Goal: Task Accomplishment & Management: Use online tool/utility

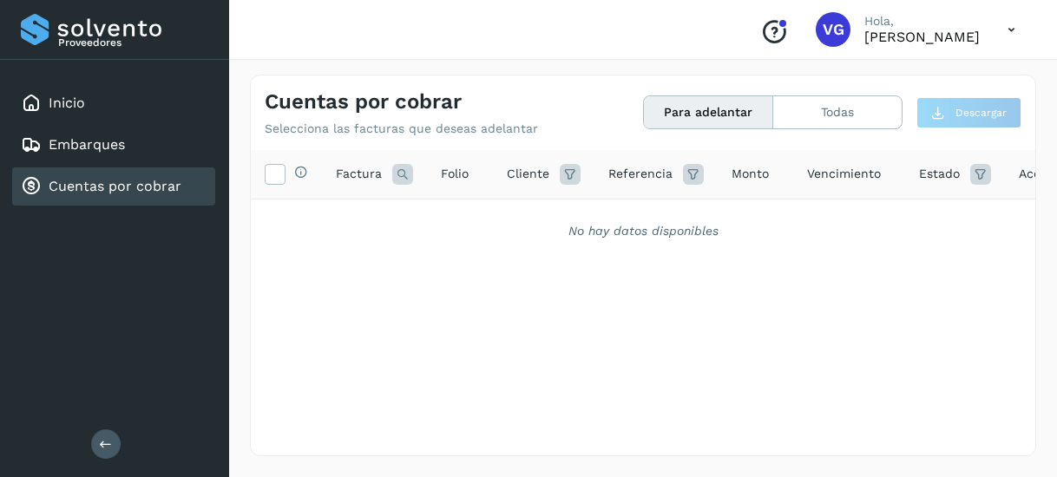
click at [189, 201] on div "Cuentas por cobrar" at bounding box center [113, 187] width 203 height 38
click at [158, 188] on link "Cuentas por cobrar" at bounding box center [115, 186] width 133 height 16
click at [703, 106] on button "Para adelantar" at bounding box center [708, 112] width 129 height 32
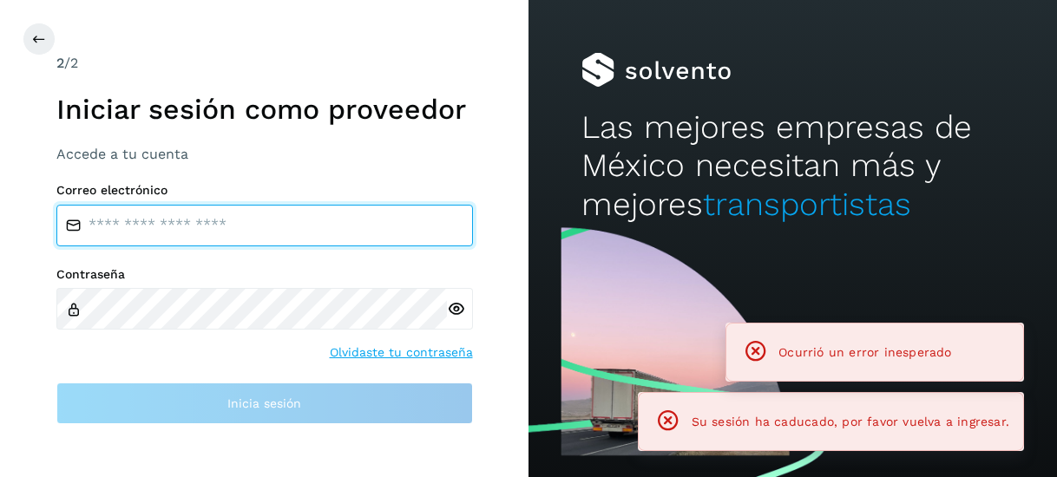
type input "**********"
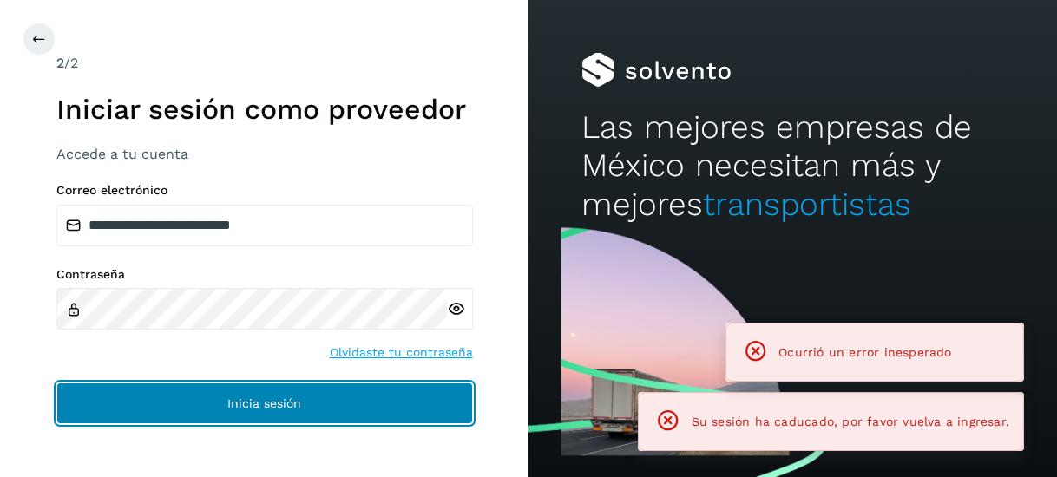
click at [238, 398] on span "Inicia sesión" at bounding box center [264, 404] width 74 height 12
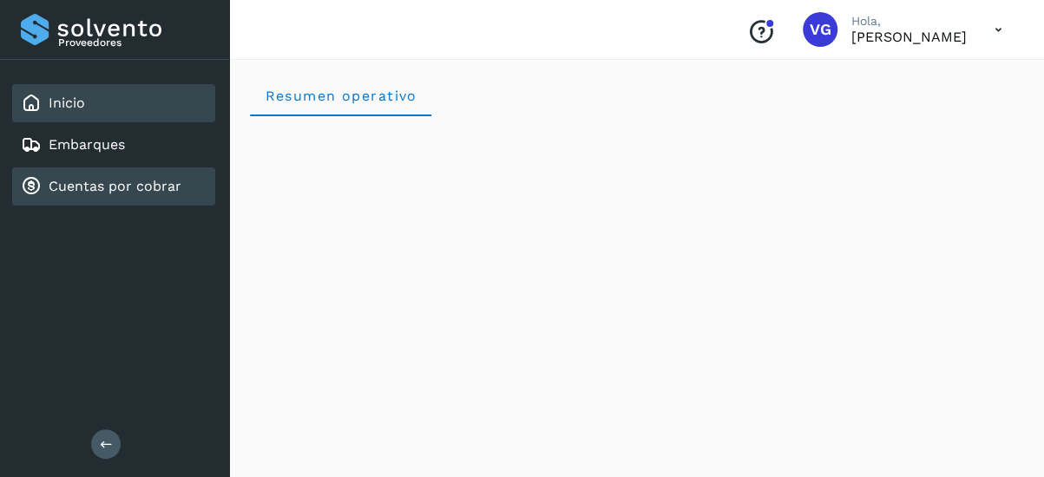
click at [124, 197] on div "Cuentas por cobrar" at bounding box center [113, 187] width 203 height 38
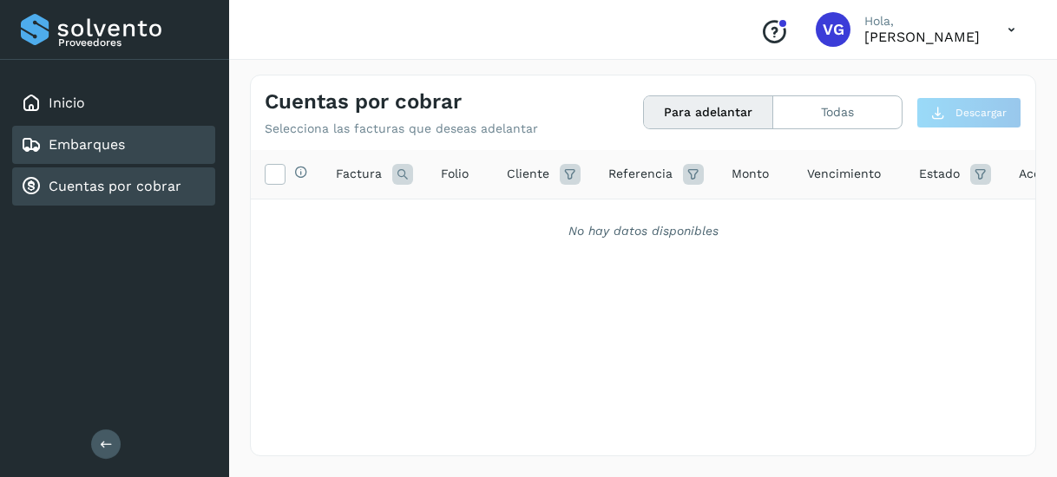
click at [96, 138] on link "Embarques" at bounding box center [87, 144] width 76 height 16
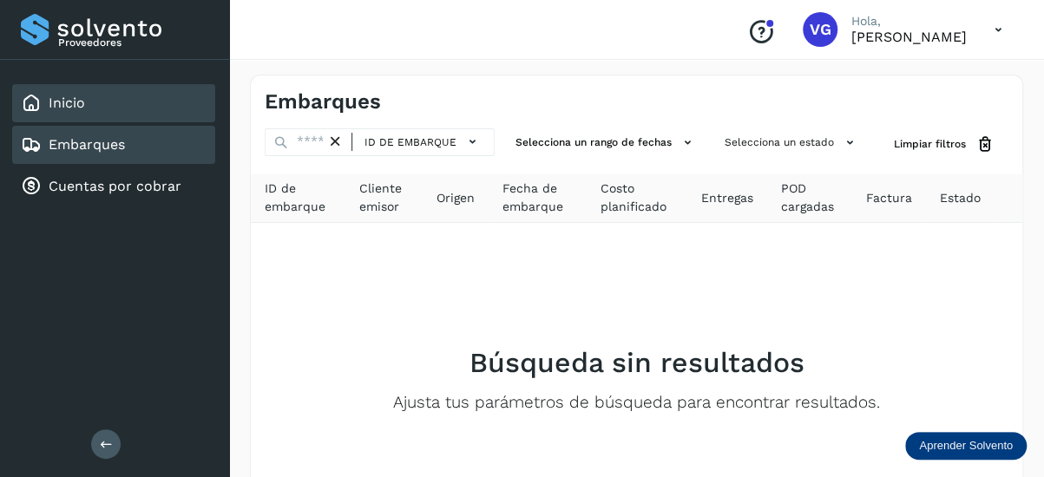
click at [101, 117] on div "Inicio" at bounding box center [113, 103] width 203 height 38
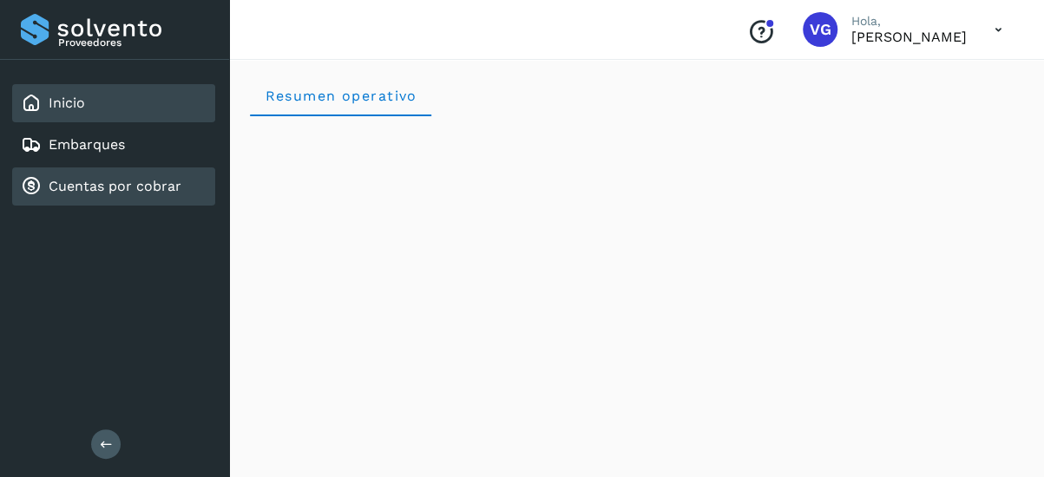
click at [111, 186] on link "Cuentas por cobrar" at bounding box center [115, 186] width 133 height 16
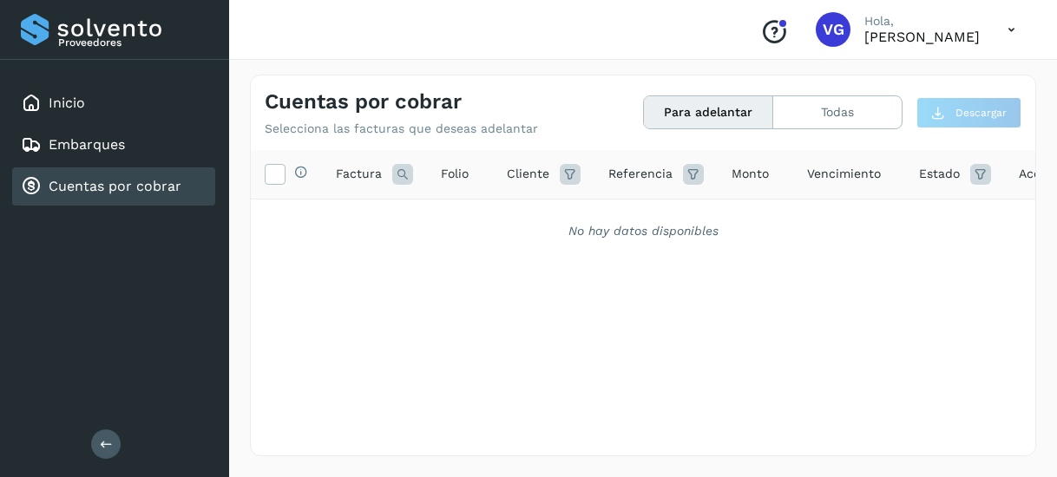
click at [690, 119] on button "Para adelantar" at bounding box center [708, 112] width 129 height 32
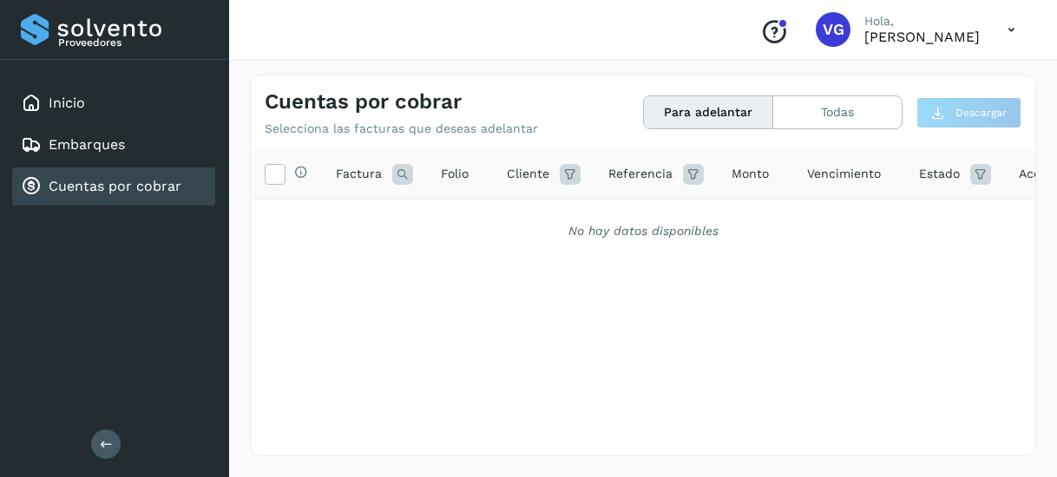
click at [690, 119] on button "Para adelantar" at bounding box center [708, 112] width 129 height 32
click at [677, 101] on button "Para adelantar" at bounding box center [708, 112] width 129 height 32
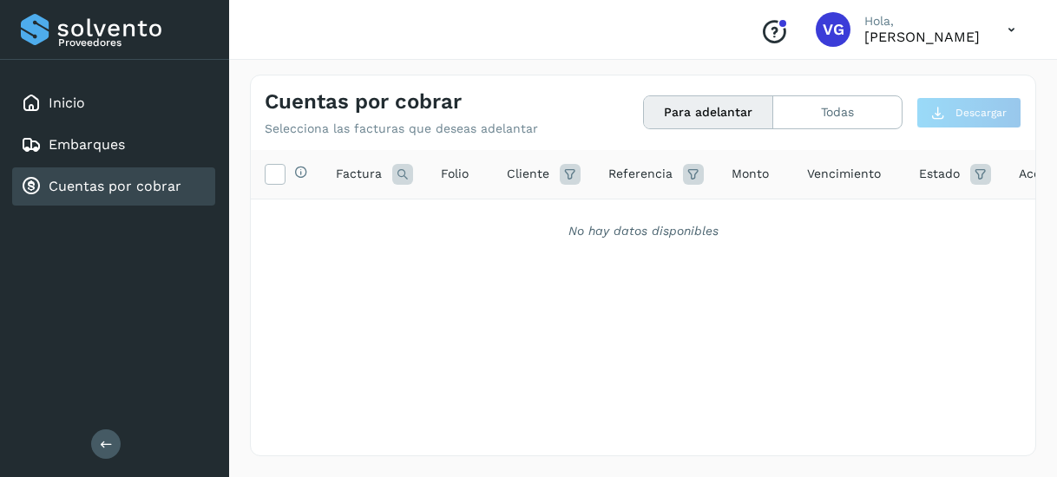
click at [172, 182] on link "Cuentas por cobrar" at bounding box center [115, 186] width 133 height 16
drag, startPoint x: 172, startPoint y: 182, endPoint x: 109, endPoint y: 193, distance: 64.2
click at [109, 193] on link "Cuentas por cobrar" at bounding box center [115, 186] width 133 height 16
click at [397, 257] on div "No hay datos disponibles" at bounding box center [643, 231] width 785 height 63
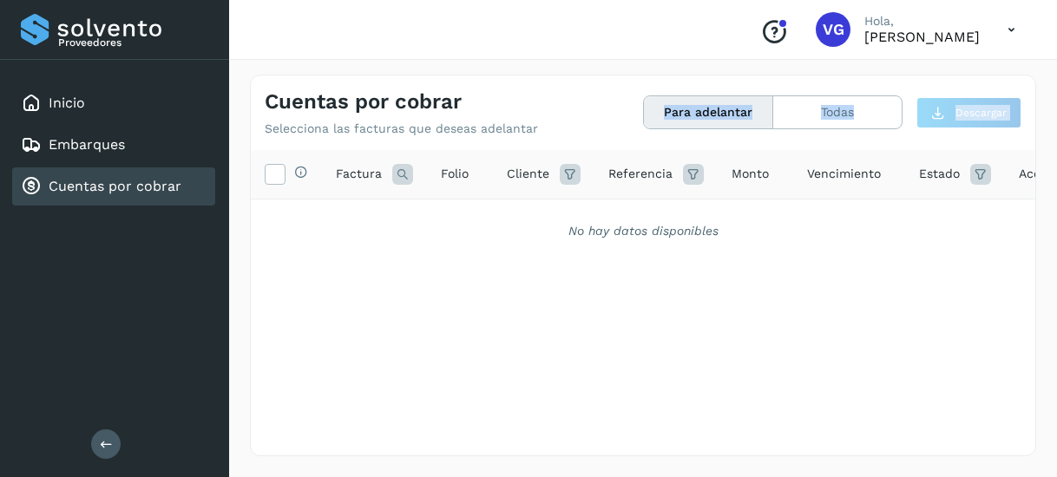
drag, startPoint x: 397, startPoint y: 257, endPoint x: 679, endPoint y: 116, distance: 315.3
click at [679, 116] on div "Cuentas por cobrar Selecciona las facturas que deseas adelantar Para adelantar …" at bounding box center [643, 266] width 787 height 382
click at [679, 116] on button "Para adelantar" at bounding box center [708, 112] width 129 height 32
click at [705, 114] on button "Para adelantar" at bounding box center [708, 112] width 129 height 32
click at [730, 299] on div "Selecciona todas las facturas disponibles para adelanto Factura Folio Cliente R…" at bounding box center [643, 267] width 785 height 234
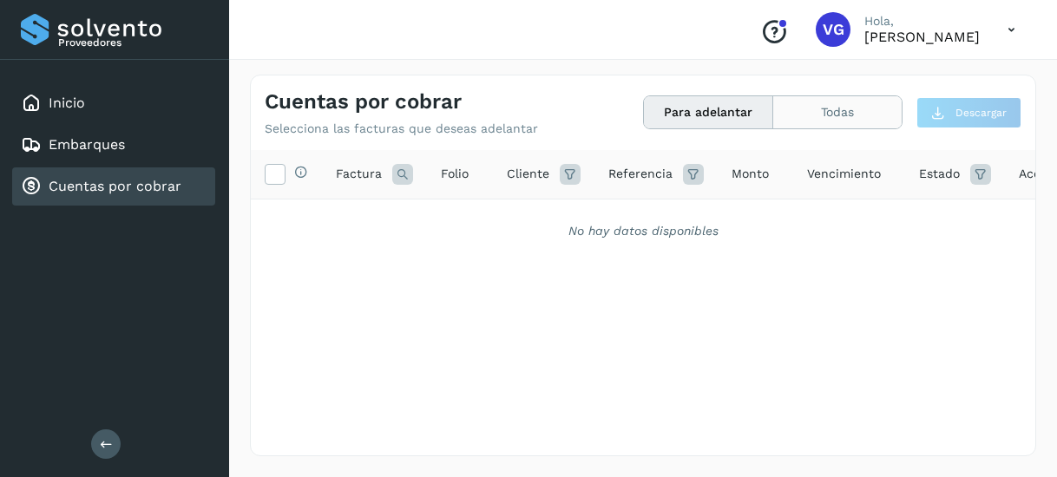
click at [839, 106] on button "Todas" at bounding box center [838, 112] width 128 height 32
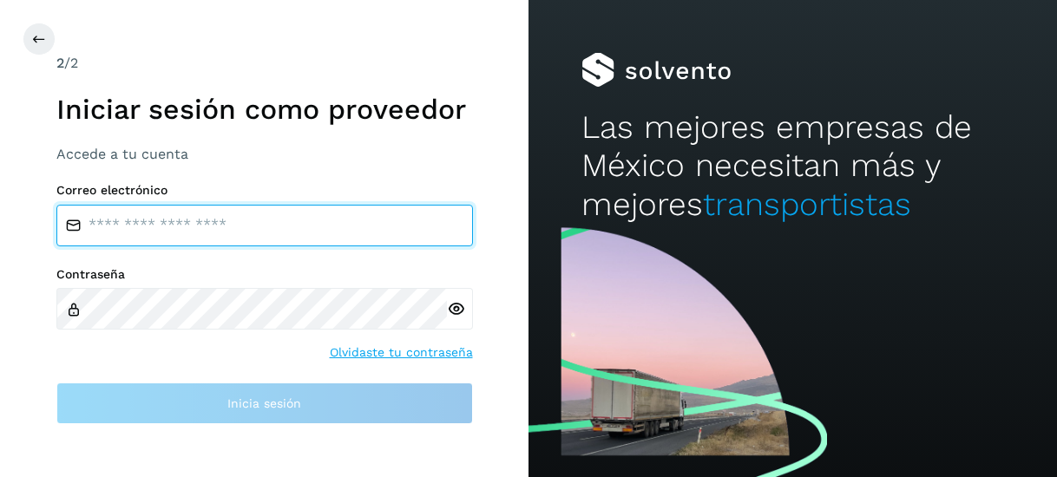
type input "**********"
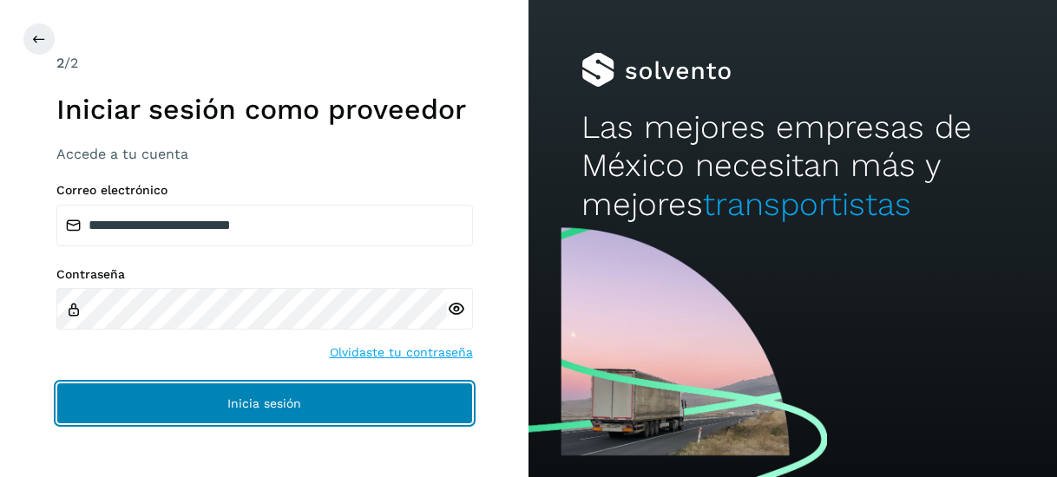
click at [289, 403] on span "Inicia sesión" at bounding box center [264, 404] width 74 height 12
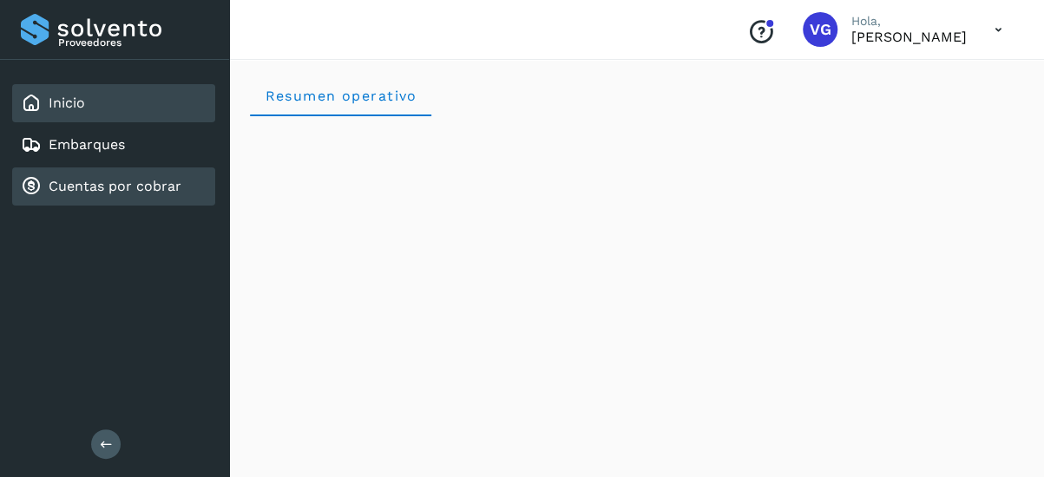
click at [105, 190] on link "Cuentas por cobrar" at bounding box center [115, 186] width 133 height 16
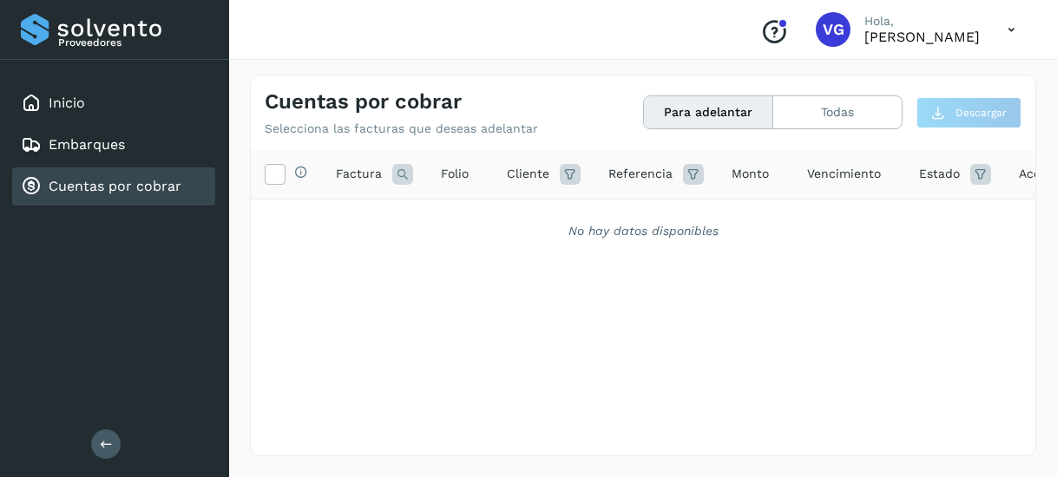
click at [740, 108] on button "Para adelantar" at bounding box center [708, 112] width 129 height 32
